Goal: Navigation & Orientation: Find specific page/section

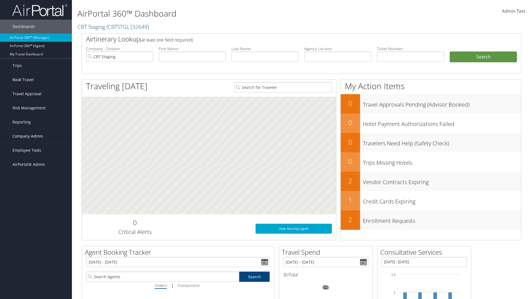
click at [36, 136] on span "Company Admin" at bounding box center [27, 136] width 31 height 14
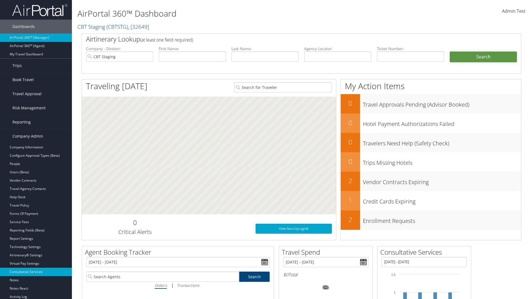
click at [36, 272] on link "Consultative Services" at bounding box center [36, 271] width 72 height 8
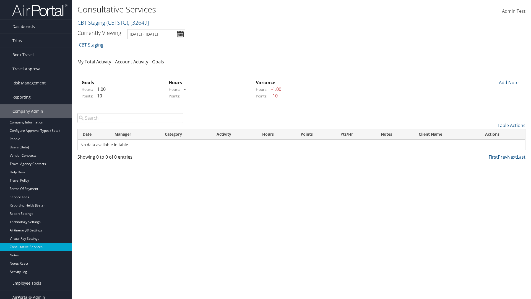
click at [94, 61] on link "My Total Activity" at bounding box center [94, 62] width 34 height 6
